Goal: Transaction & Acquisition: Purchase product/service

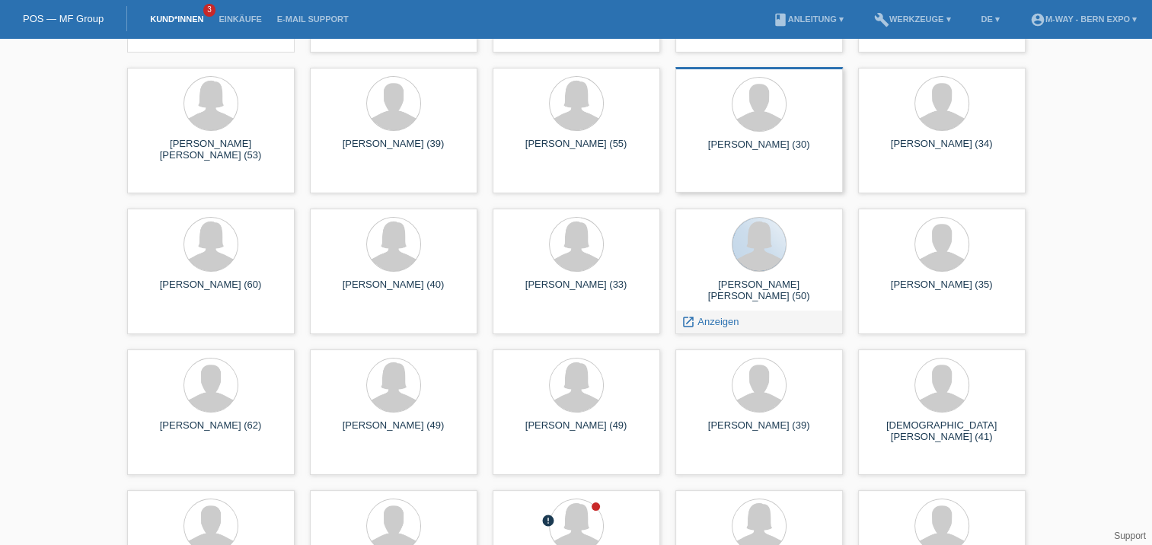
scroll to position [183, 0]
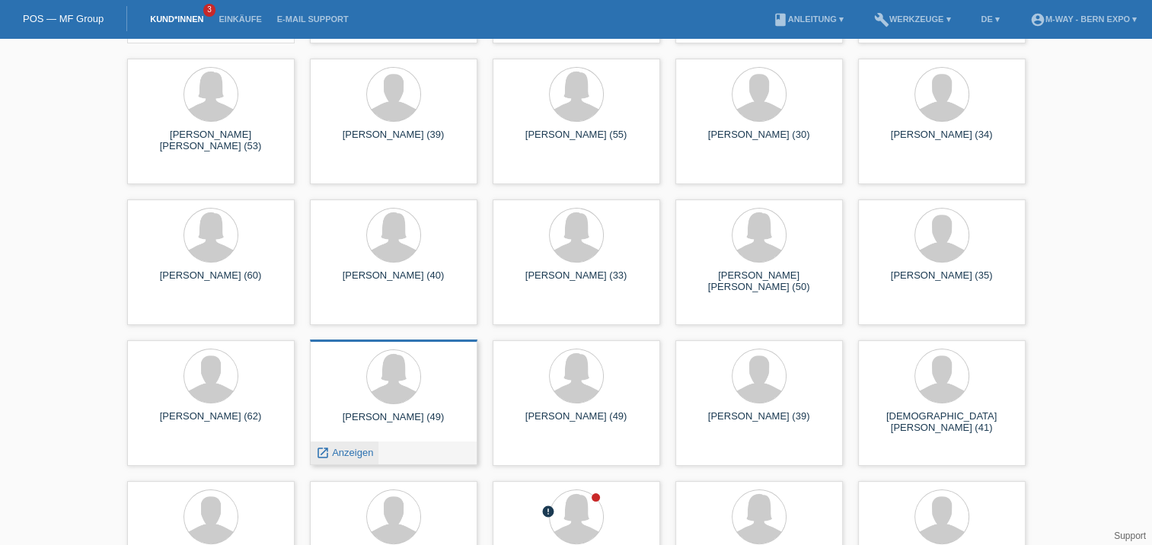
click at [358, 448] on span "Anzeigen" at bounding box center [352, 452] width 41 height 11
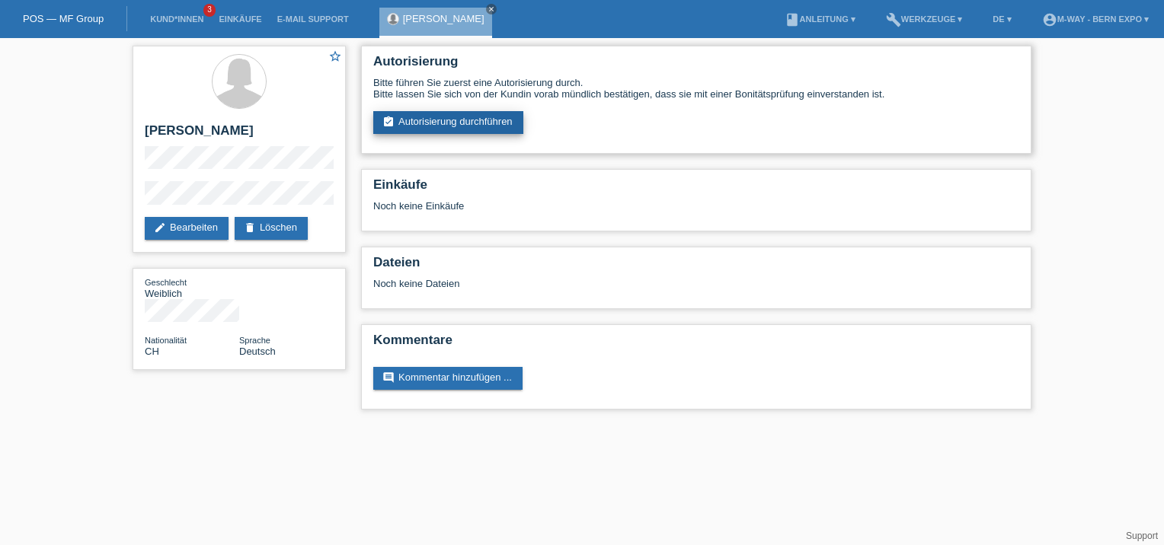
click at [474, 123] on link "assignment_turned_in Autorisierung durchführen" at bounding box center [448, 122] width 150 height 23
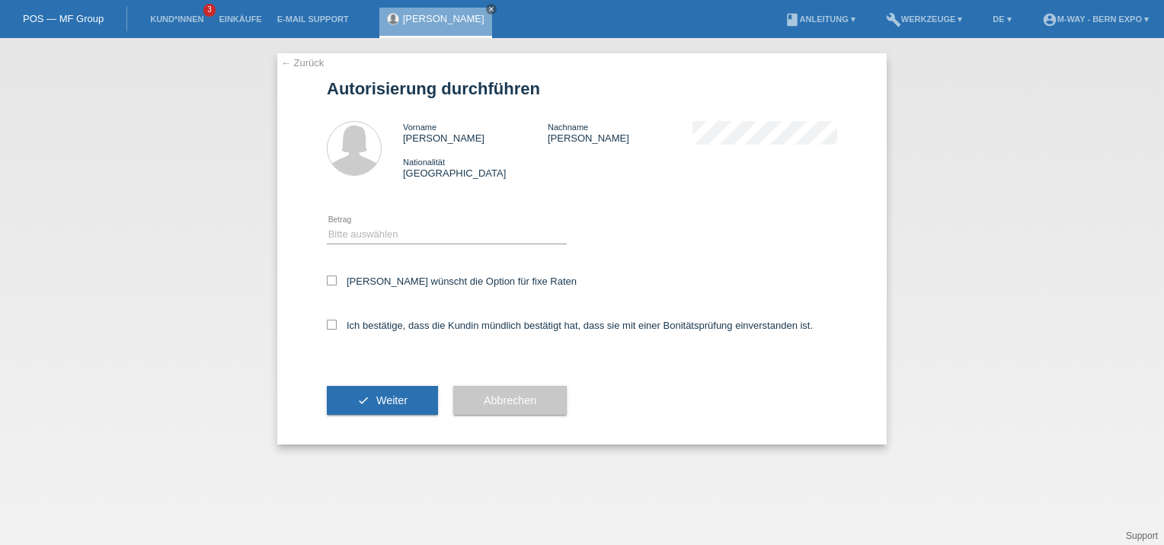
click at [407, 224] on div "Bitte auswählen CHF 1.00 - CHF 499.00 CHF 500.00 - CHF 1'999.00 CHF 2'000.00 - …" at bounding box center [447, 235] width 240 height 52
click at [407, 231] on select "Bitte auswählen CHF 1.00 - CHF 499.00 CHF 500.00 - CHF 1'999.00 CHF 2'000.00 - …" at bounding box center [447, 234] width 240 height 18
select select "2"
click at [327, 225] on select "Bitte auswählen CHF 1.00 - CHF 499.00 CHF 500.00 - CHF 1'999.00 CHF 2'000.00 - …" at bounding box center [447, 234] width 240 height 18
click at [328, 326] on icon at bounding box center [332, 325] width 10 height 10
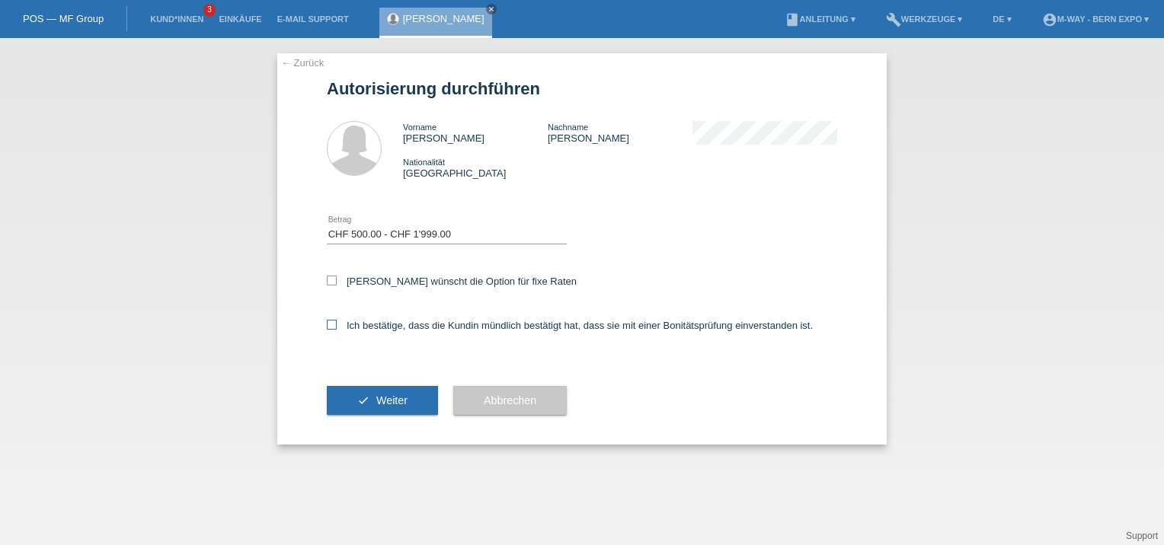
click at [328, 326] on input "Ich bestätige, dass die Kundin mündlich bestätigt hat, dass sie mit einer Bonit…" at bounding box center [332, 325] width 10 height 10
checkbox input "true"
click at [372, 408] on button "check Weiter" at bounding box center [382, 400] width 111 height 29
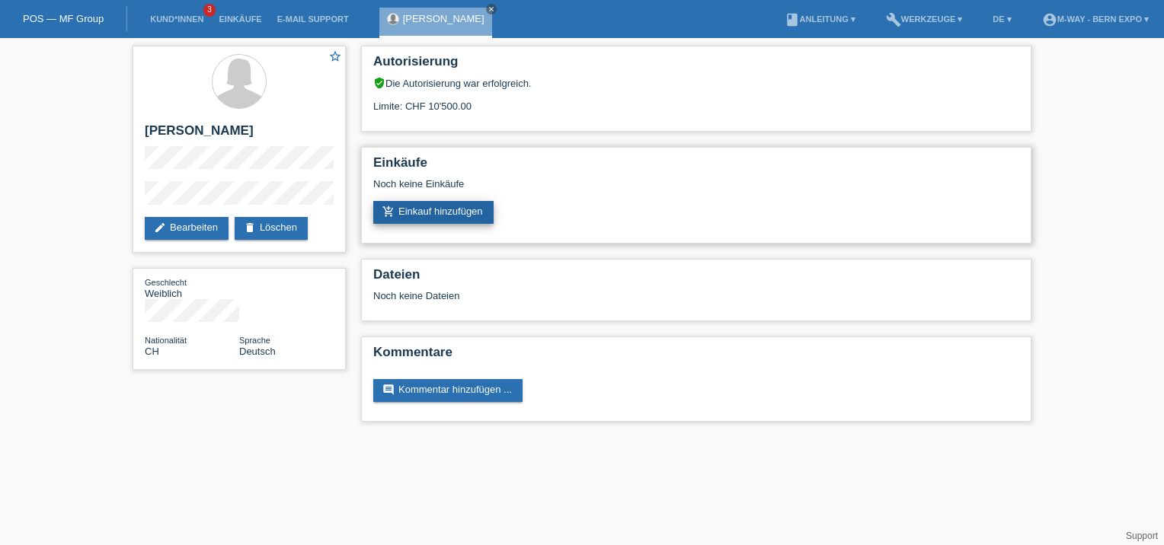
click at [475, 211] on link "add_shopping_cart Einkauf hinzufügen" at bounding box center [433, 212] width 120 height 23
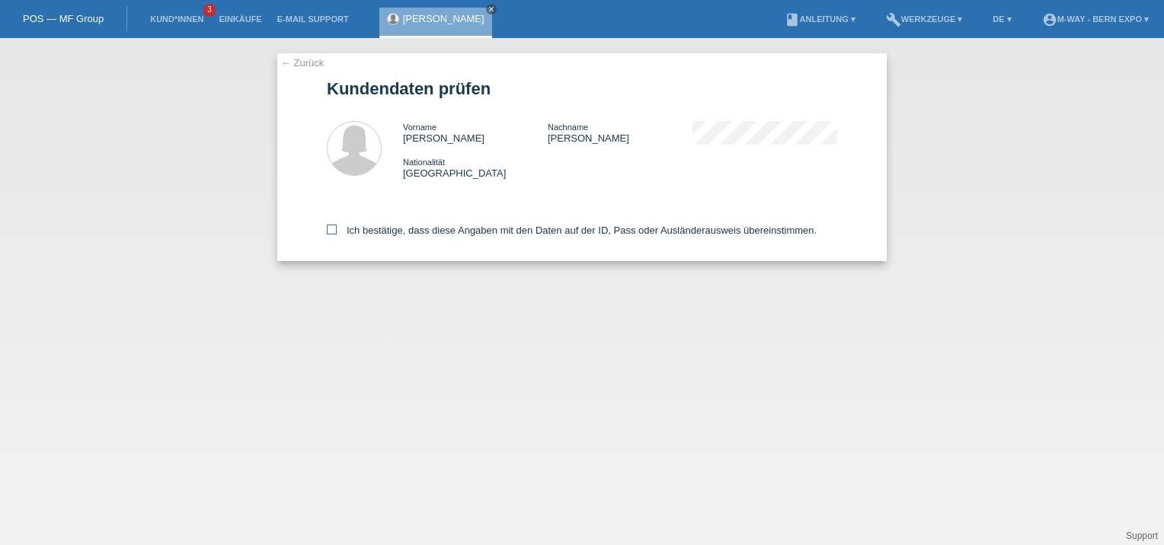
click at [331, 232] on icon at bounding box center [332, 230] width 10 height 10
click at [331, 232] on input "Ich bestätige, dass diese Angaben mit den Daten auf der ID, Pass oder Ausländer…" at bounding box center [332, 230] width 10 height 10
checkbox input "true"
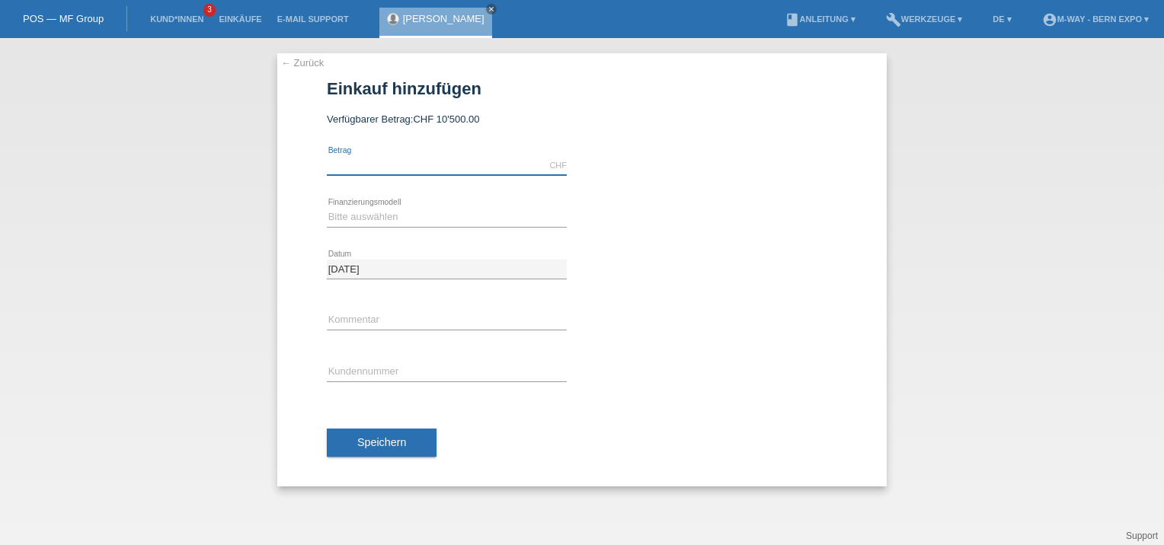
click at [395, 158] on input "text" at bounding box center [447, 165] width 240 height 19
type input "1674.00"
click at [356, 220] on select "Bitte auswählen Fixe Raten Kauf auf Rechnung mit Teilzahlungsoption" at bounding box center [447, 217] width 240 height 18
select select "77"
click at [327, 208] on select "Bitte auswählen Fixe Raten Kauf auf Rechnung mit Teilzahlungsoption" at bounding box center [447, 217] width 240 height 18
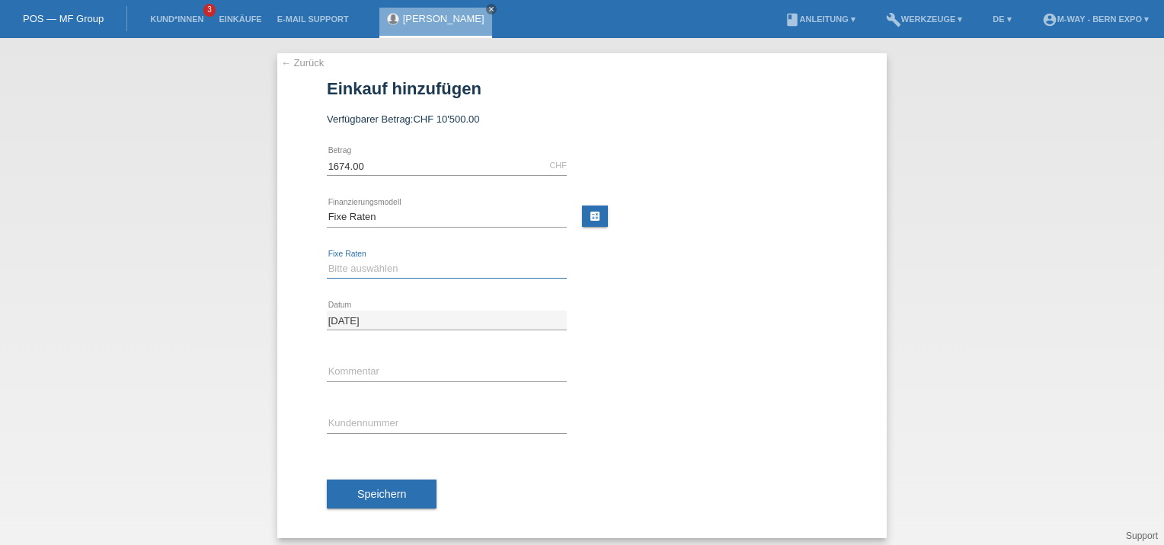
click at [422, 272] on select "Bitte auswählen 4 Raten 5 Raten 6 Raten 7 Raten 8 Raten 9 Raten 10 Raten 11 Rat…" at bounding box center [447, 269] width 240 height 18
select select "202"
click at [327, 260] on select "Bitte auswählen 4 Raten 5 Raten 6 Raten 7 Raten 8 Raten 9 Raten 10 Raten 11 Rat…" at bounding box center [447, 269] width 240 height 18
click at [394, 416] on input "text" at bounding box center [447, 423] width 240 height 19
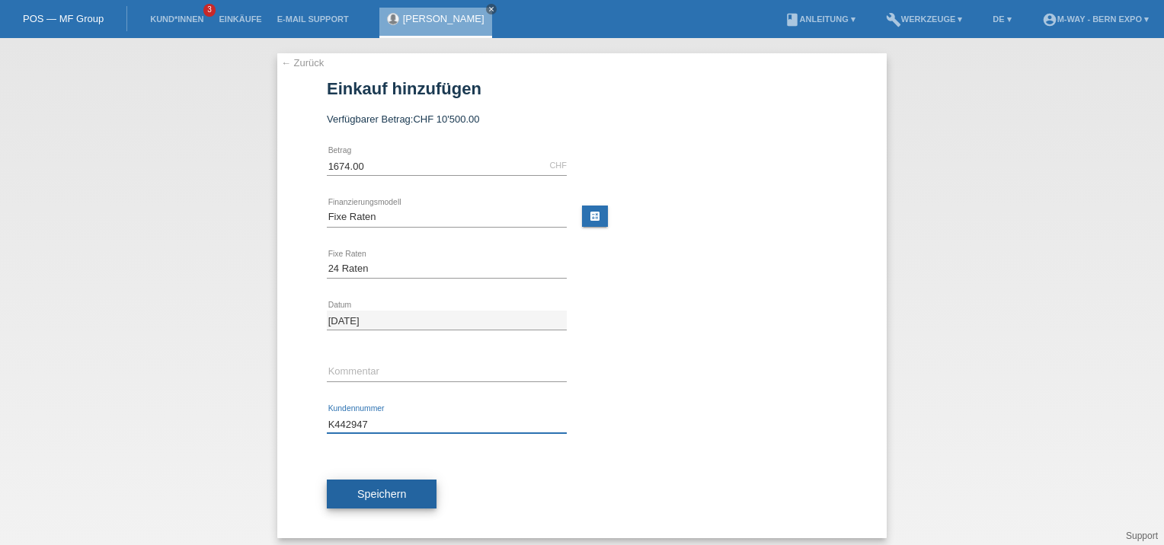
type input "K442947"
click at [381, 498] on span "Speichern" at bounding box center [381, 494] width 49 height 12
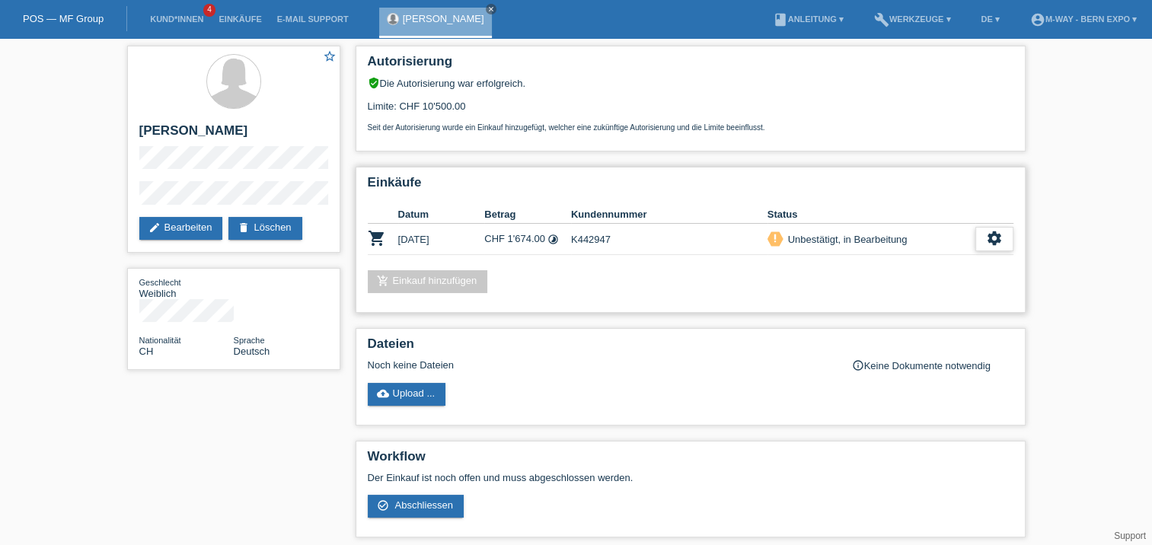
click at [992, 237] on icon "settings" at bounding box center [994, 238] width 17 height 17
click at [1002, 237] on div "settings" at bounding box center [995, 239] width 38 height 24
click at [893, 311] on span "Abschliessen" at bounding box center [871, 308] width 63 height 18
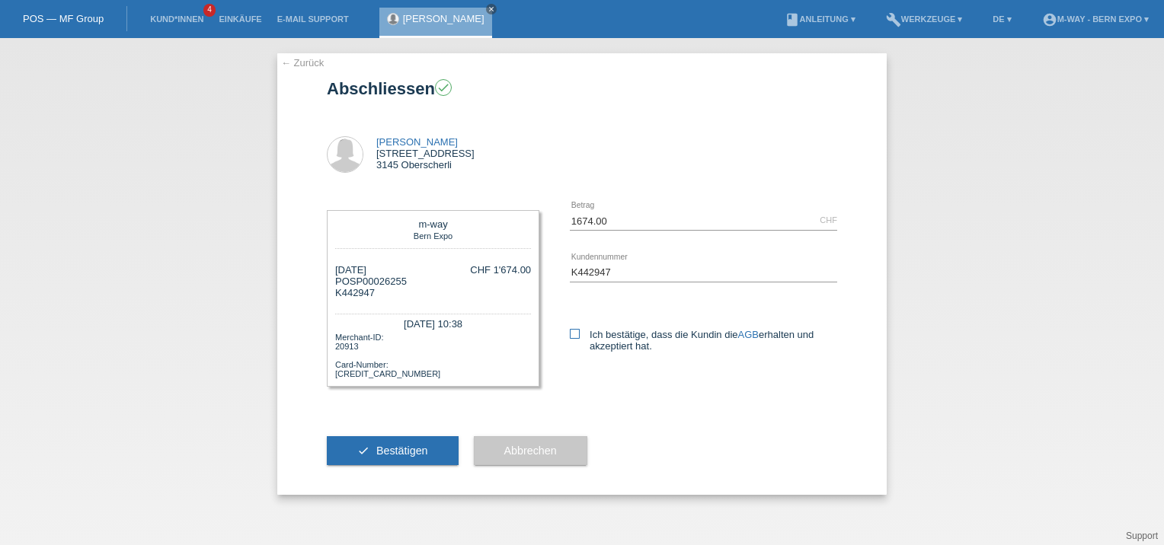
click at [579, 334] on icon at bounding box center [575, 334] width 10 height 10
click at [579, 334] on input "Ich bestätige, dass die Kundin die AGB erhalten und akzeptiert hat." at bounding box center [575, 334] width 10 height 10
checkbox input "true"
click at [411, 447] on span "Bestätigen" at bounding box center [402, 451] width 52 height 12
